Goal: Task Accomplishment & Management: Manage account settings

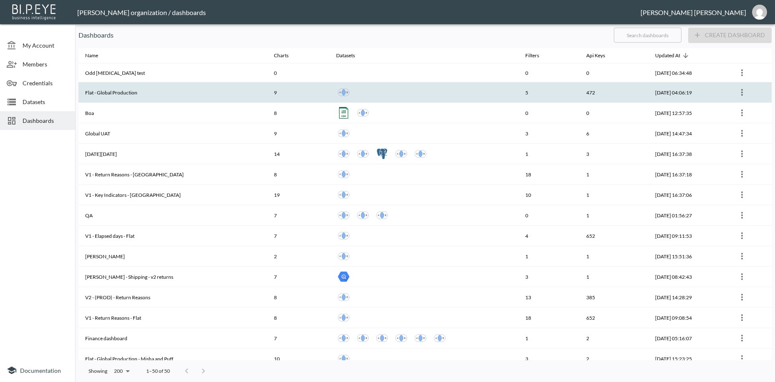
click at [113, 93] on th "Flat - Global Production" at bounding box center [173, 92] width 189 height 20
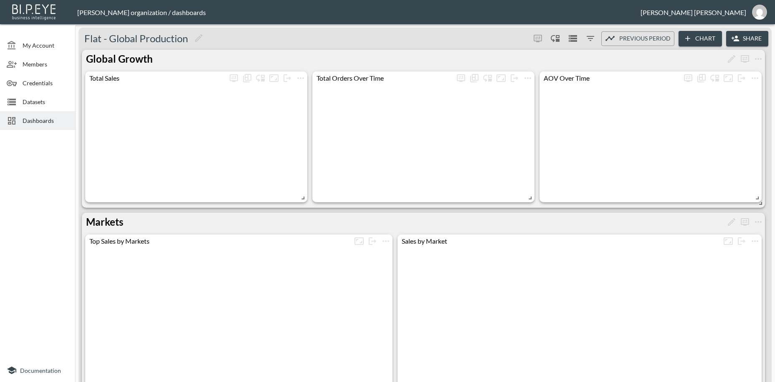
click at [754, 40] on button "Share" at bounding box center [747, 38] width 42 height 15
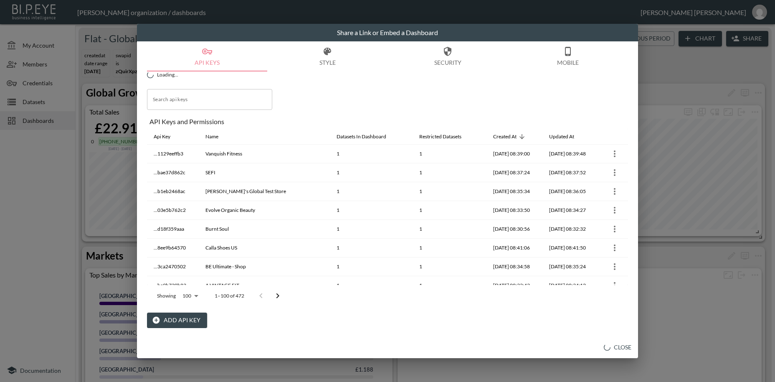
click at [188, 322] on button "Add API Key" at bounding box center [177, 319] width 60 height 15
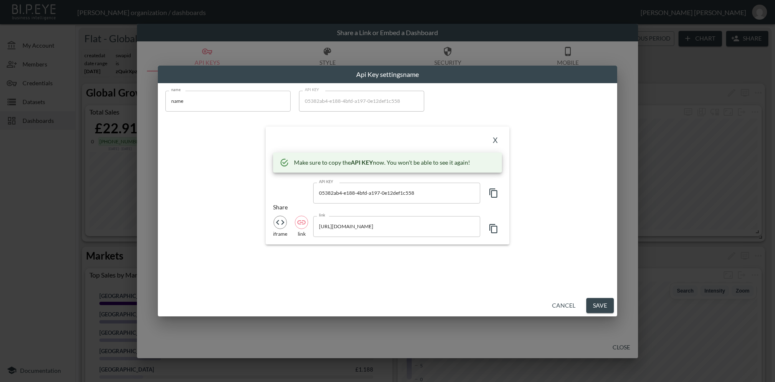
click at [494, 195] on icon "button" at bounding box center [494, 193] width 10 height 10
drag, startPoint x: 177, startPoint y: 97, endPoint x: 139, endPoint y: 92, distance: 38.3
click at [165, 92] on input "name" at bounding box center [227, 101] width 125 height 21
paste input "05382ab4-e188-4bfd-a197-0e12def1c558"
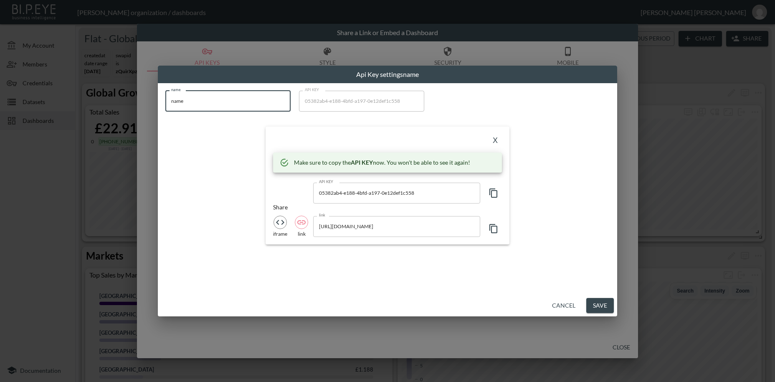
type input "05382ab4-e188-4bfd-a197-0e12def1c558"
drag, startPoint x: 271, startPoint y: 101, endPoint x: 137, endPoint y: 94, distance: 134.6
click at [165, 94] on input "05382ab4-e188-4bfd-a197-0e12def1c558" at bounding box center [227, 101] width 125 height 21
click at [492, 195] on icon "button" at bounding box center [493, 192] width 8 height 9
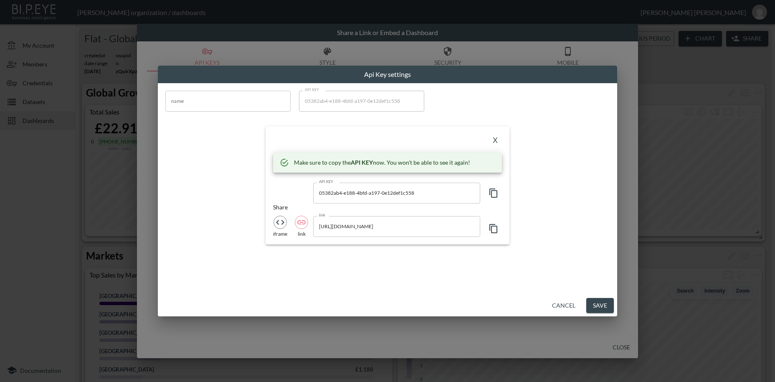
click at [493, 197] on icon "button" at bounding box center [493, 192] width 8 height 9
drag, startPoint x: 194, startPoint y: 102, endPoint x: 127, endPoint y: 91, distance: 67.8
click at [165, 91] on input "name" at bounding box center [227, 101] width 125 height 21
paste input "Le Chameau"
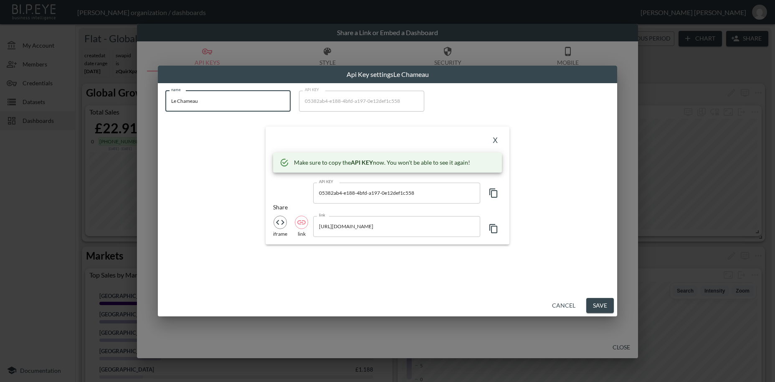
type input "Le Chameau"
click at [493, 140] on button "X" at bounding box center [495, 140] width 13 height 13
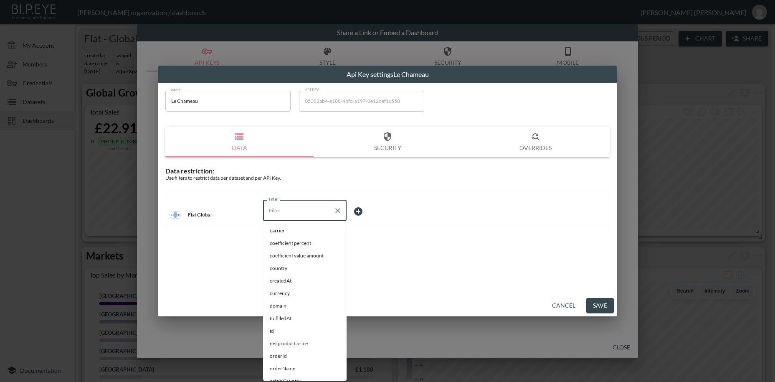
click at [282, 212] on input "Filter" at bounding box center [298, 210] width 63 height 13
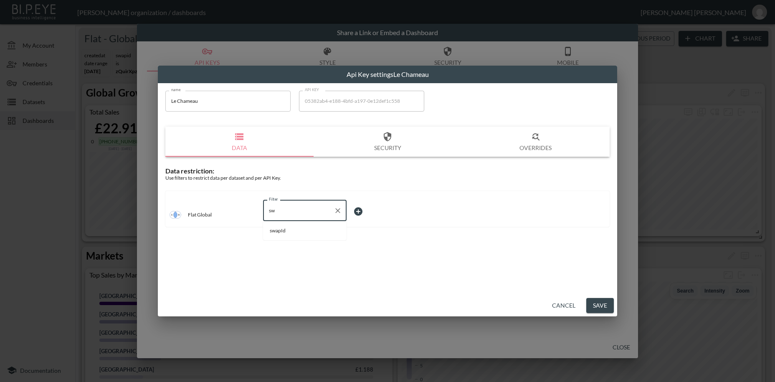
click at [286, 231] on span "swapId" at bounding box center [305, 231] width 70 height 8
type input "swapId"
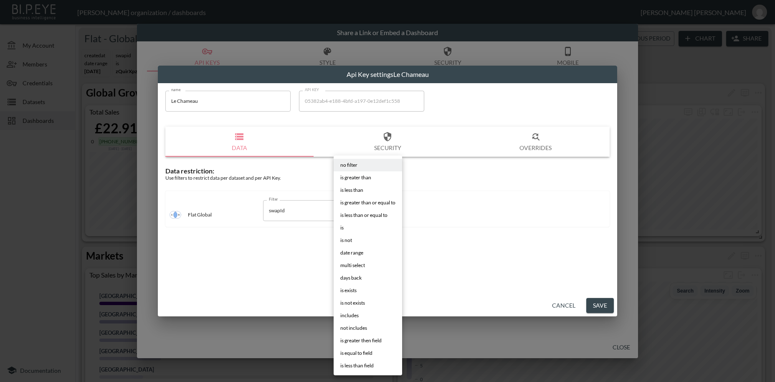
click at [361, 212] on body "BI.P.EYE, Interactive Analytics Dashboards - app [PERSON_NAME] organization / d…" at bounding box center [387, 191] width 775 height 382
click at [346, 231] on li "is" at bounding box center [368, 227] width 68 height 13
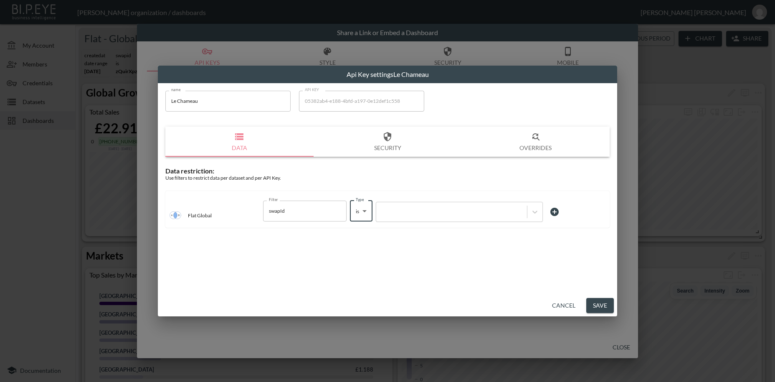
type input "is"
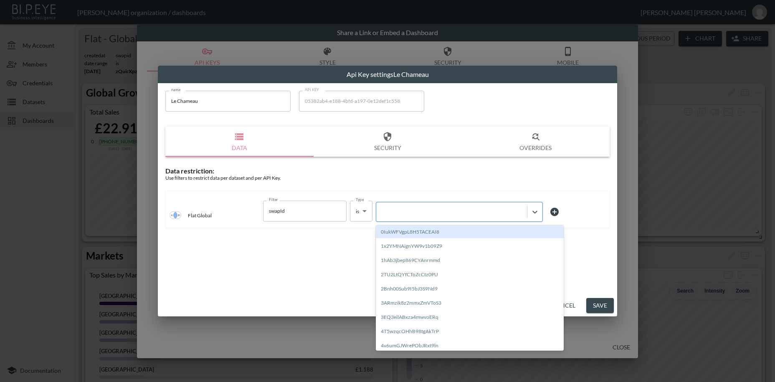
click at [417, 214] on div at bounding box center [451, 212] width 142 height 8
paste input "RajY8QrpijeZa59B4qKb"
type input "RajY8QrpijeZa59B4qKb"
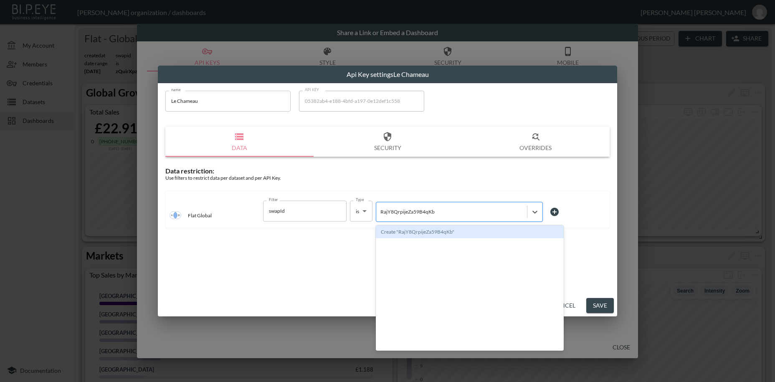
click at [417, 212] on input "RajY8QrpijeZa59B4qKb" at bounding box center [407, 211] width 55 height 6
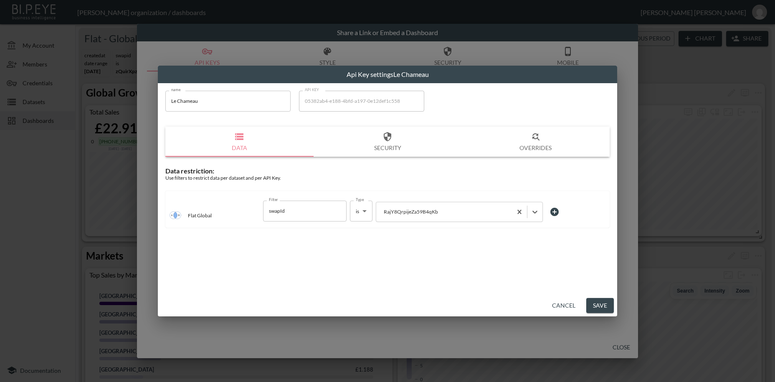
click at [606, 309] on button "Save" at bounding box center [600, 305] width 28 height 15
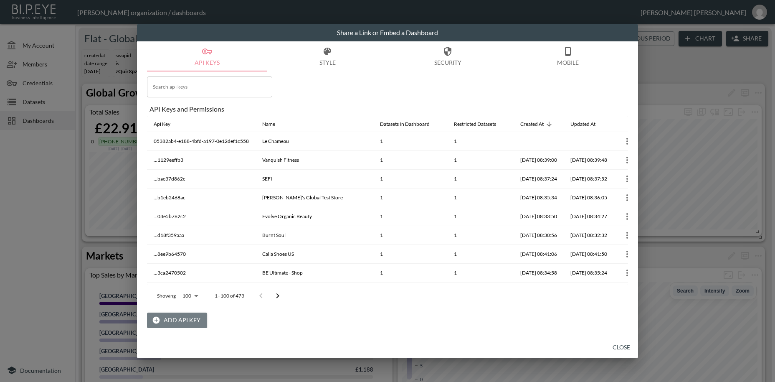
click at [185, 320] on button "Add API Key" at bounding box center [177, 319] width 60 height 15
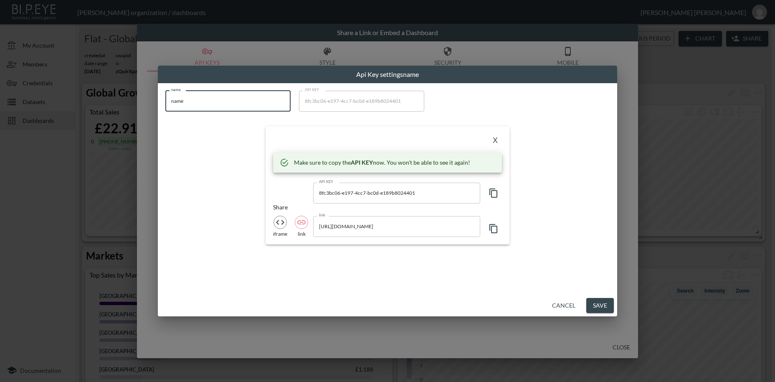
drag, startPoint x: 225, startPoint y: 104, endPoint x: 129, endPoint y: 93, distance: 96.2
click at [165, 93] on input "name" at bounding box center [227, 101] width 125 height 21
paste input "[PERSON_NAME]"
type input "[PERSON_NAME]"
drag, startPoint x: 309, startPoint y: 131, endPoint x: 414, endPoint y: 167, distance: 111.3
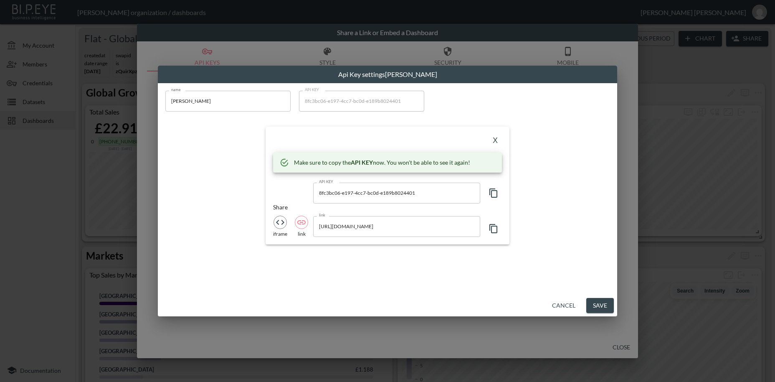
click at [405, 162] on div "X Make sure to copy the API KEY now. You won't be able to see it again! API KEY…" at bounding box center [388, 186] width 244 height 118
click at [494, 193] on icon "button" at bounding box center [494, 193] width 10 height 10
click at [493, 194] on icon "button" at bounding box center [494, 193] width 10 height 10
click at [497, 142] on button "X" at bounding box center [495, 140] width 13 height 13
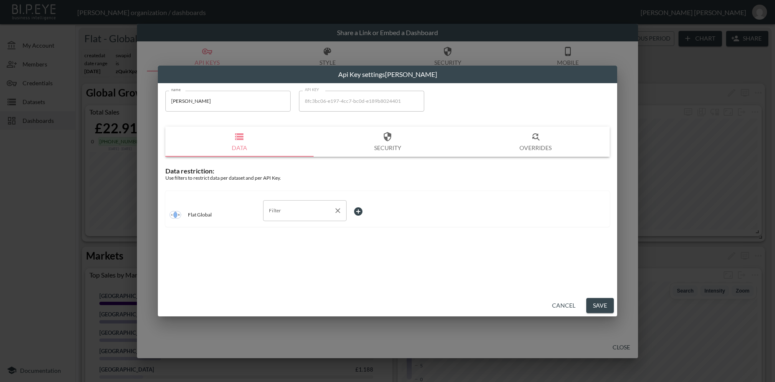
click at [283, 211] on input "Filter" at bounding box center [298, 210] width 63 height 13
click at [273, 232] on span "swapId" at bounding box center [305, 231] width 70 height 8
type input "swapId"
click at [355, 208] on body "BI.P.EYE, Interactive Analytics Dashboards - app [PERSON_NAME] organization / d…" at bounding box center [387, 191] width 775 height 382
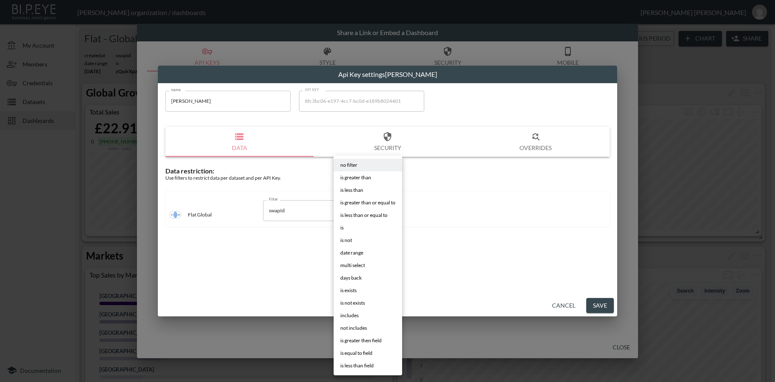
click at [348, 229] on li "is" at bounding box center [368, 227] width 68 height 13
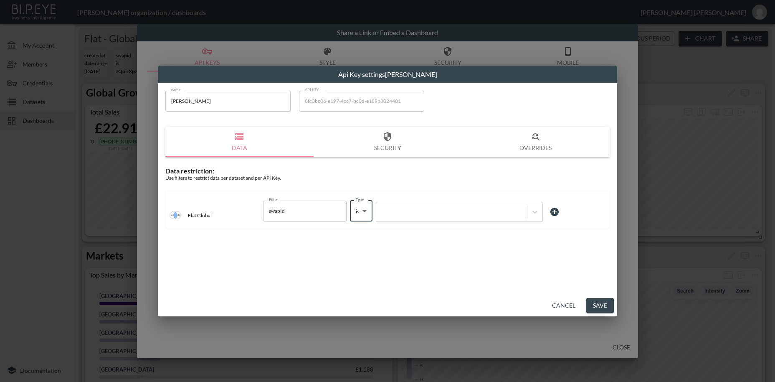
type input "is"
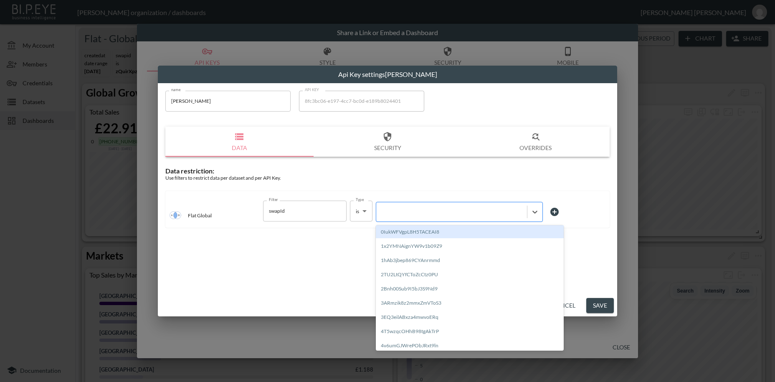
click at [415, 214] on div at bounding box center [451, 212] width 142 height 8
paste input "vxKmWQzERWO53idE8hp4"
type input "vxKmWQzERWO53idE8hp4"
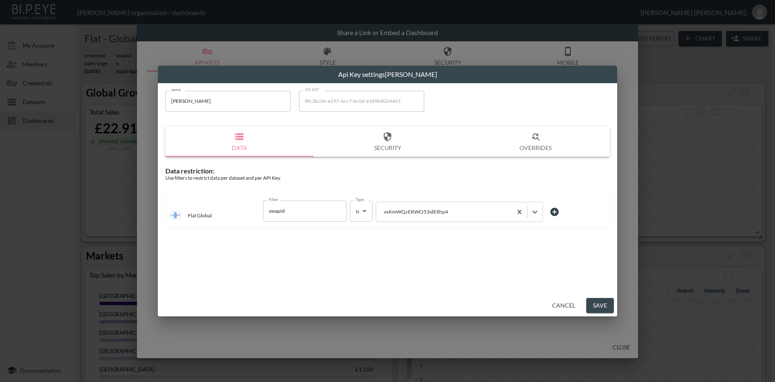
click at [601, 305] on button "Save" at bounding box center [600, 305] width 28 height 15
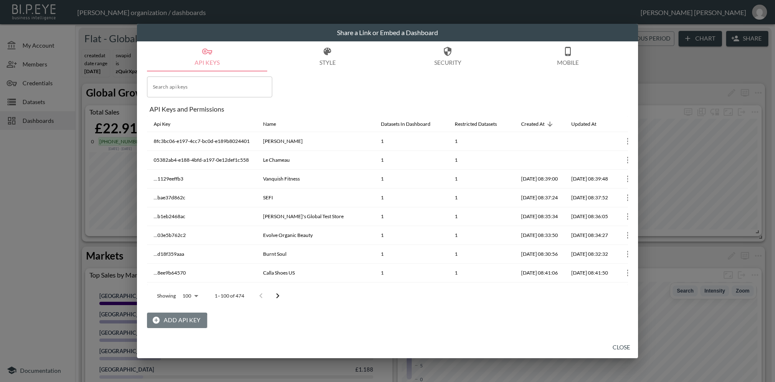
click at [176, 322] on button "Add API Key" at bounding box center [177, 319] width 60 height 15
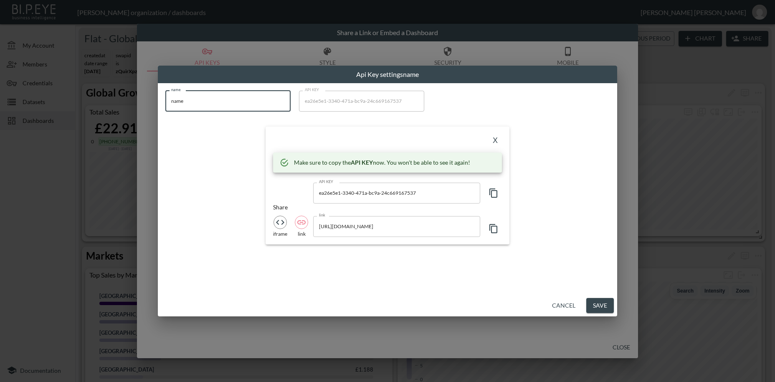
drag, startPoint x: 181, startPoint y: 99, endPoint x: 144, endPoint y: 98, distance: 37.6
click at [165, 95] on input "name" at bounding box center [227, 101] width 125 height 21
paste input "HUUB Design"
type input "HUUB Design"
click at [497, 194] on icon "button" at bounding box center [493, 192] width 8 height 9
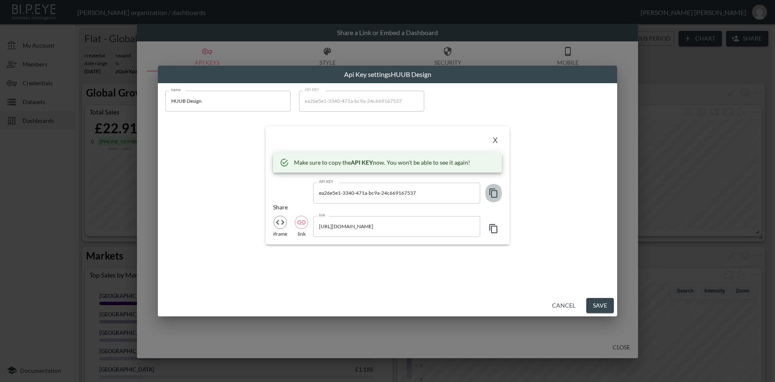
click at [497, 194] on icon "button" at bounding box center [493, 192] width 8 height 9
click at [494, 142] on button "X" at bounding box center [495, 140] width 13 height 13
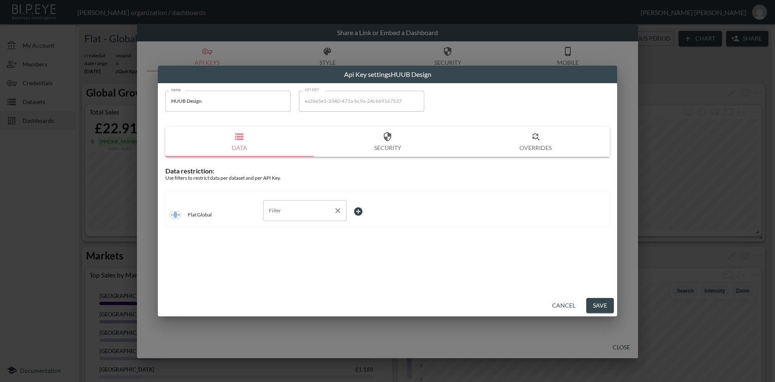
click at [278, 210] on input "Filter" at bounding box center [298, 210] width 63 height 13
click at [281, 230] on span "swapId" at bounding box center [305, 231] width 70 height 8
type input "swapId"
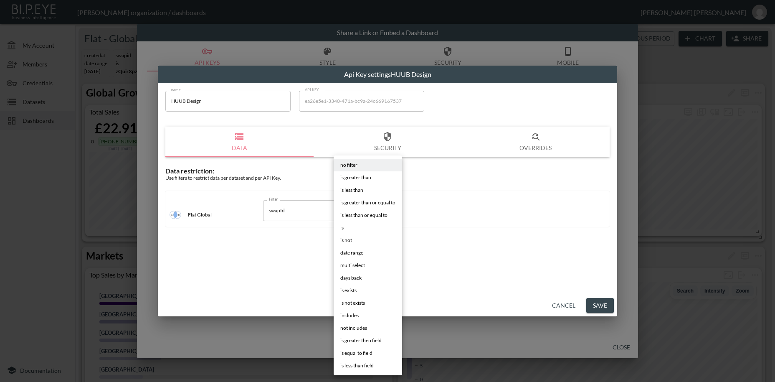
click at [361, 213] on body "BI.P.EYE, Interactive Analytics Dashboards - app [PERSON_NAME] organization / d…" at bounding box center [387, 191] width 775 height 382
click at [348, 228] on li "is" at bounding box center [368, 227] width 68 height 13
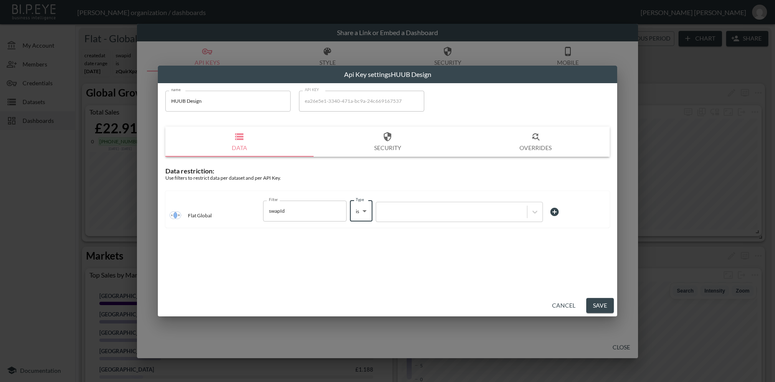
type input "is"
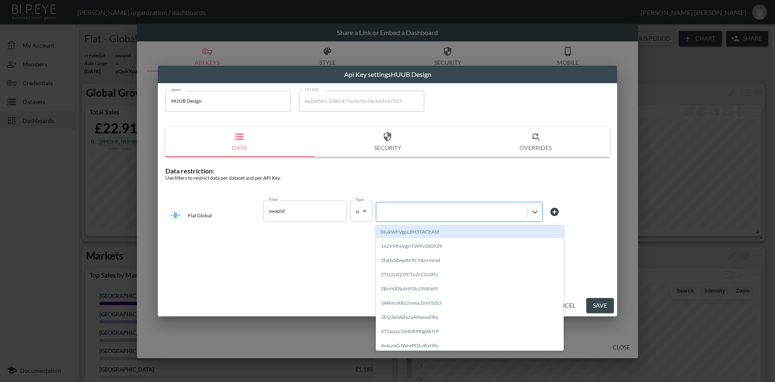
click at [422, 213] on div at bounding box center [451, 212] width 142 height 8
paste input "VCoVZkYbLEv1R3zoR6yB"
type input "VCoVZkYbLEv1R3zoR6yB"
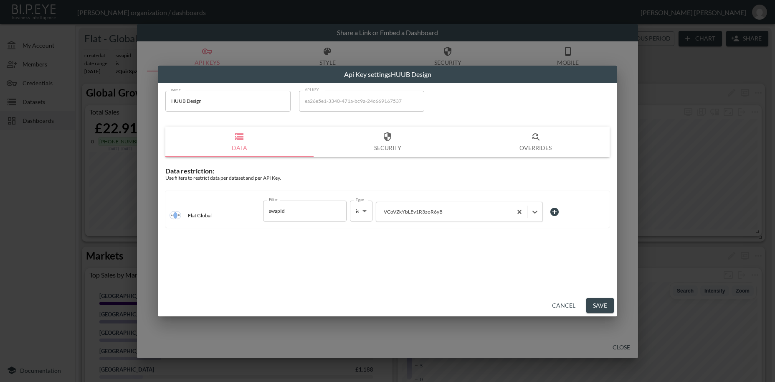
click at [601, 305] on button "Save" at bounding box center [600, 305] width 28 height 15
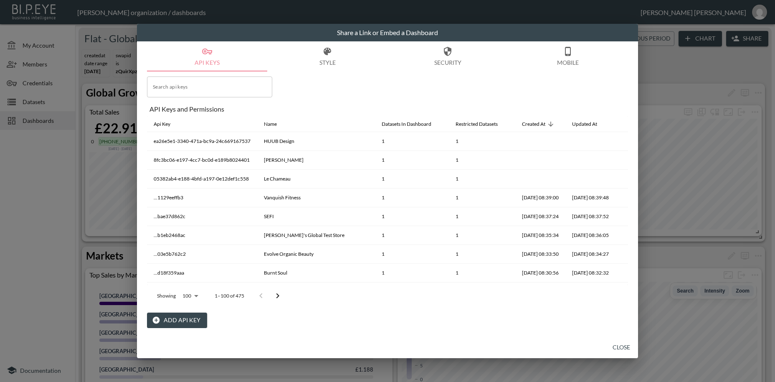
click at [182, 322] on button "Add API Key" at bounding box center [177, 319] width 60 height 15
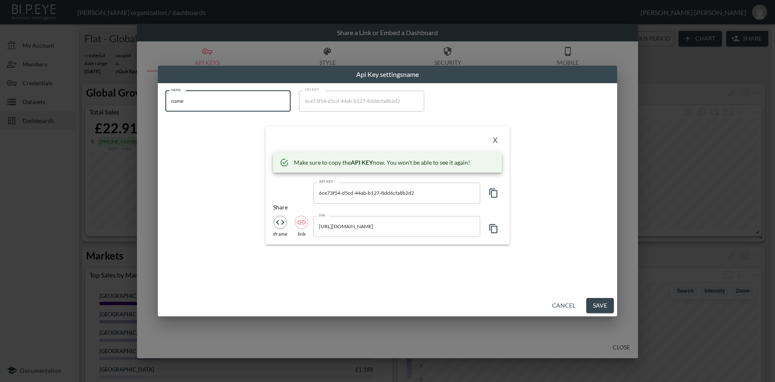
drag, startPoint x: 207, startPoint y: 103, endPoint x: 132, endPoint y: 100, distance: 74.8
click at [165, 100] on input "name" at bounding box center [227, 101] width 125 height 21
paste input "No Emotions"
type input "No Emotions"
click at [495, 193] on icon "button" at bounding box center [494, 193] width 10 height 10
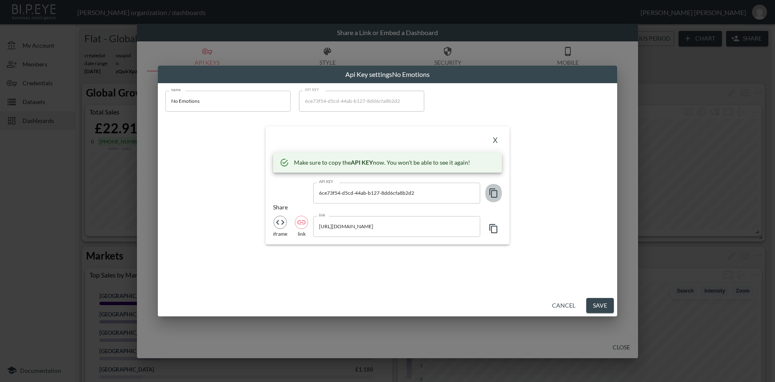
click at [495, 193] on icon "button" at bounding box center [494, 193] width 10 height 10
click at [497, 141] on button "X" at bounding box center [495, 140] width 13 height 13
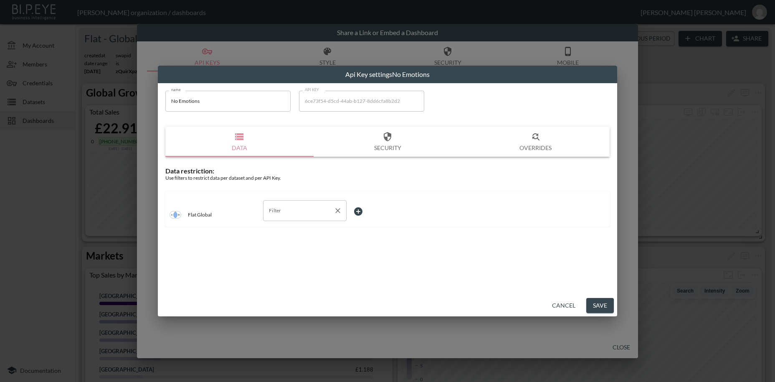
click at [276, 213] on input "Filter" at bounding box center [298, 210] width 63 height 13
click at [280, 231] on span "swapId" at bounding box center [305, 231] width 70 height 8
type input "swapId"
click at [366, 212] on body "BI.P.EYE, Interactive Analytics Dashboards - app [PERSON_NAME] organization / d…" at bounding box center [387, 191] width 775 height 382
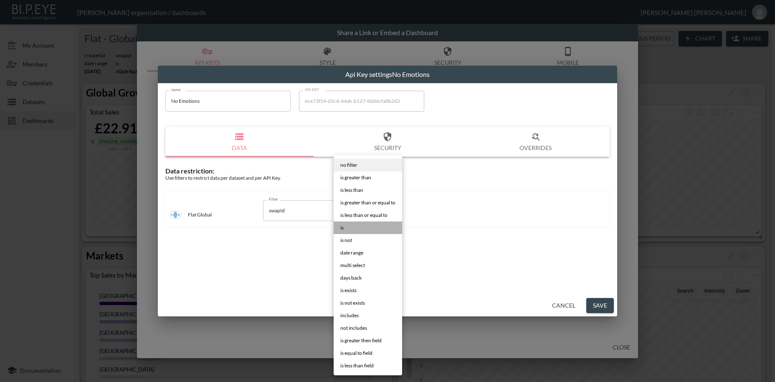
click at [344, 228] on li "is" at bounding box center [368, 227] width 68 height 13
type input "is"
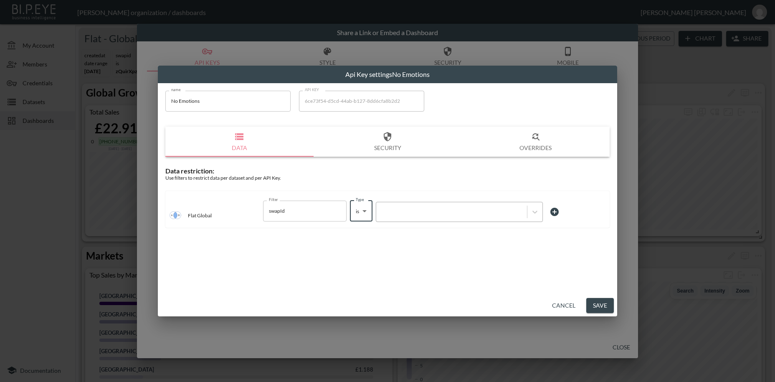
click at [421, 215] on div at bounding box center [451, 212] width 142 height 8
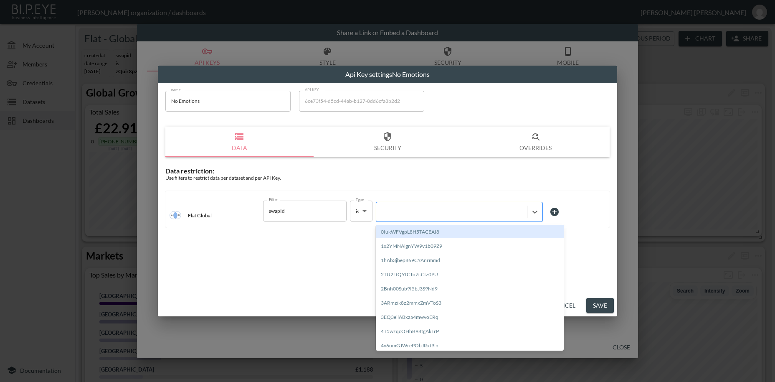
paste input "PpLzsvVOommVFip2FJpy"
type input "PpLzsvVOommVFip2FJpy"
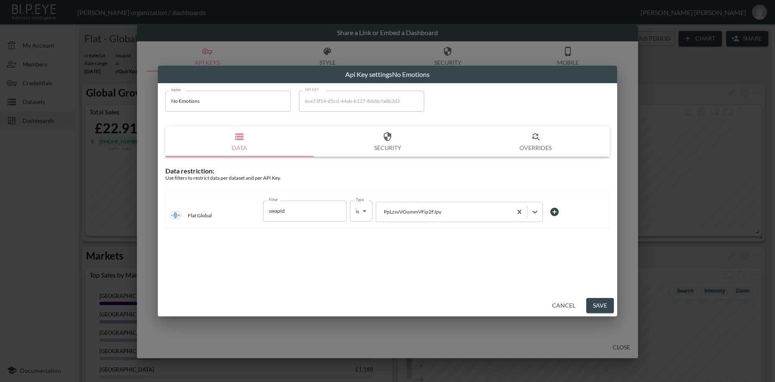
click at [601, 303] on button "Save" at bounding box center [600, 305] width 28 height 15
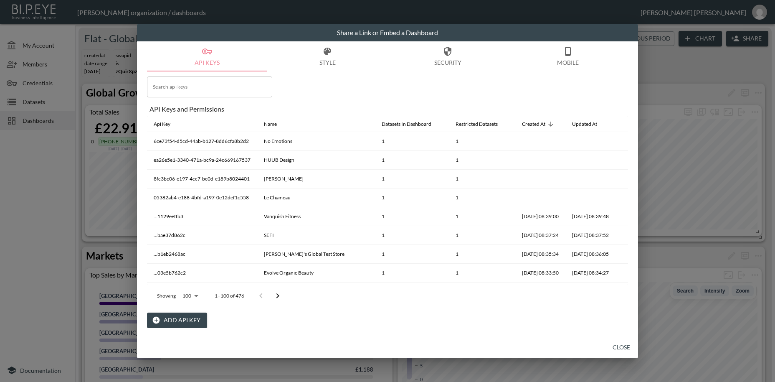
click at [189, 319] on button "Add API Key" at bounding box center [177, 319] width 60 height 15
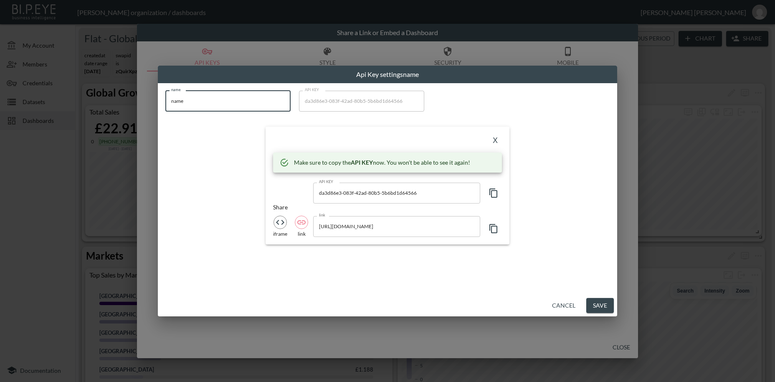
drag, startPoint x: 194, startPoint y: 104, endPoint x: 152, endPoint y: 103, distance: 42.6
click at [165, 100] on input "name" at bounding box center [227, 101] width 125 height 21
paste input "[PERSON_NAME]"
type input "[PERSON_NAME]"
click at [492, 193] on icon "button" at bounding box center [493, 192] width 8 height 9
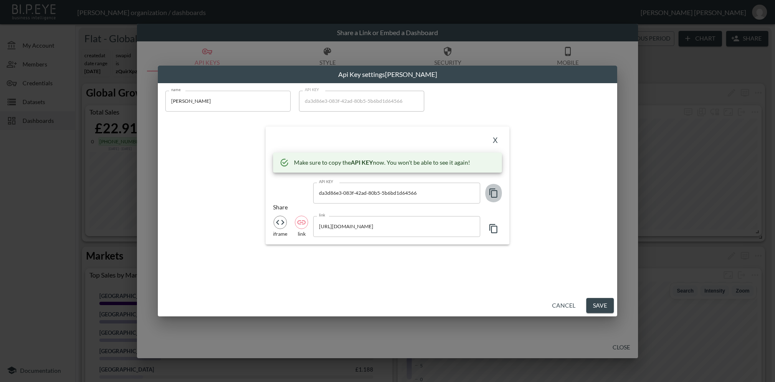
drag, startPoint x: 492, startPoint y: 193, endPoint x: 497, endPoint y: 204, distance: 11.6
click at [492, 194] on icon "button" at bounding box center [493, 192] width 8 height 9
click at [495, 143] on button "X" at bounding box center [495, 140] width 13 height 13
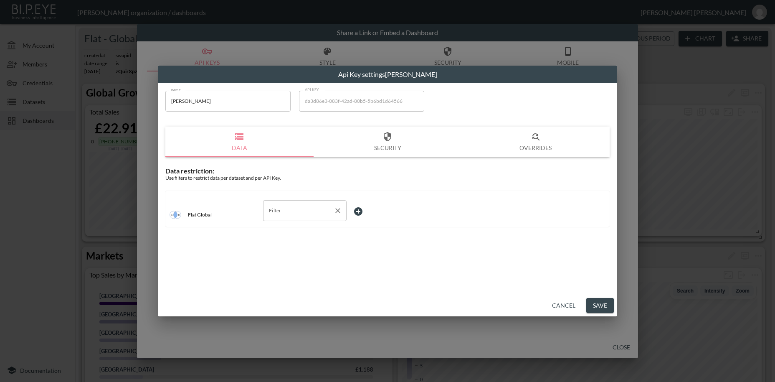
click at [283, 212] on input "Filter" at bounding box center [298, 210] width 63 height 13
drag, startPoint x: 285, startPoint y: 231, endPoint x: 331, endPoint y: 228, distance: 46.4
click at [286, 231] on span "swapId" at bounding box center [305, 231] width 70 height 8
type input "swapId"
click at [360, 209] on body "BI.P.EYE, Interactive Analytics Dashboards - app [PERSON_NAME] organization / d…" at bounding box center [387, 191] width 775 height 382
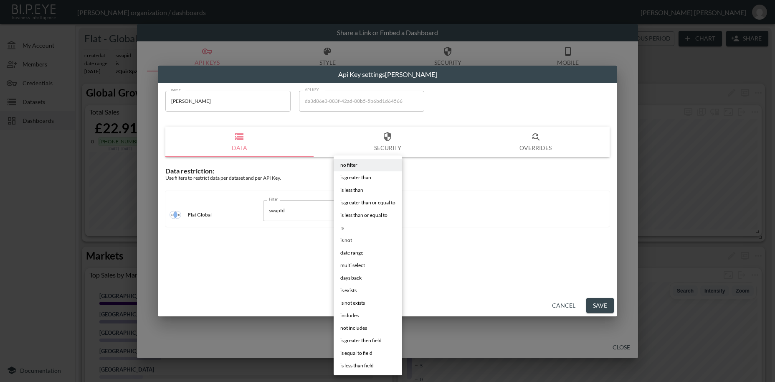
click at [346, 228] on li "is" at bounding box center [368, 227] width 68 height 13
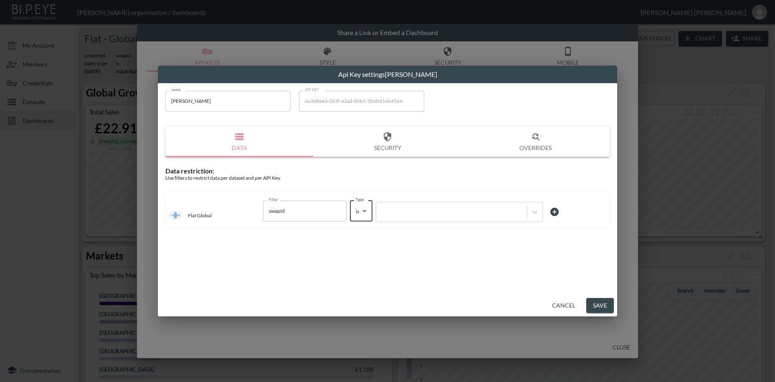
type input "is"
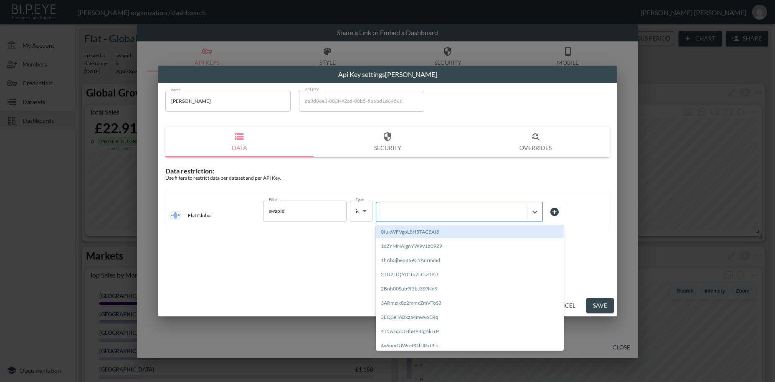
click at [421, 214] on div at bounding box center [451, 212] width 142 height 8
paste input "lyeK8iP1V1AvCGnsreZW"
type input "lyeK8iP1V1AvCGnsreZW"
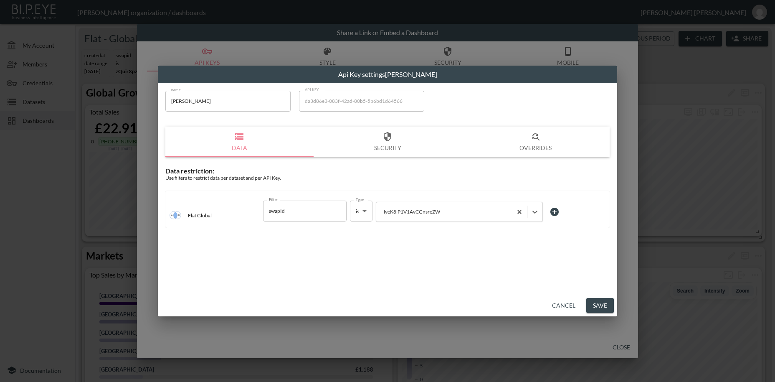
click at [603, 301] on button "Save" at bounding box center [600, 305] width 28 height 15
